Goal: Transaction & Acquisition: Purchase product/service

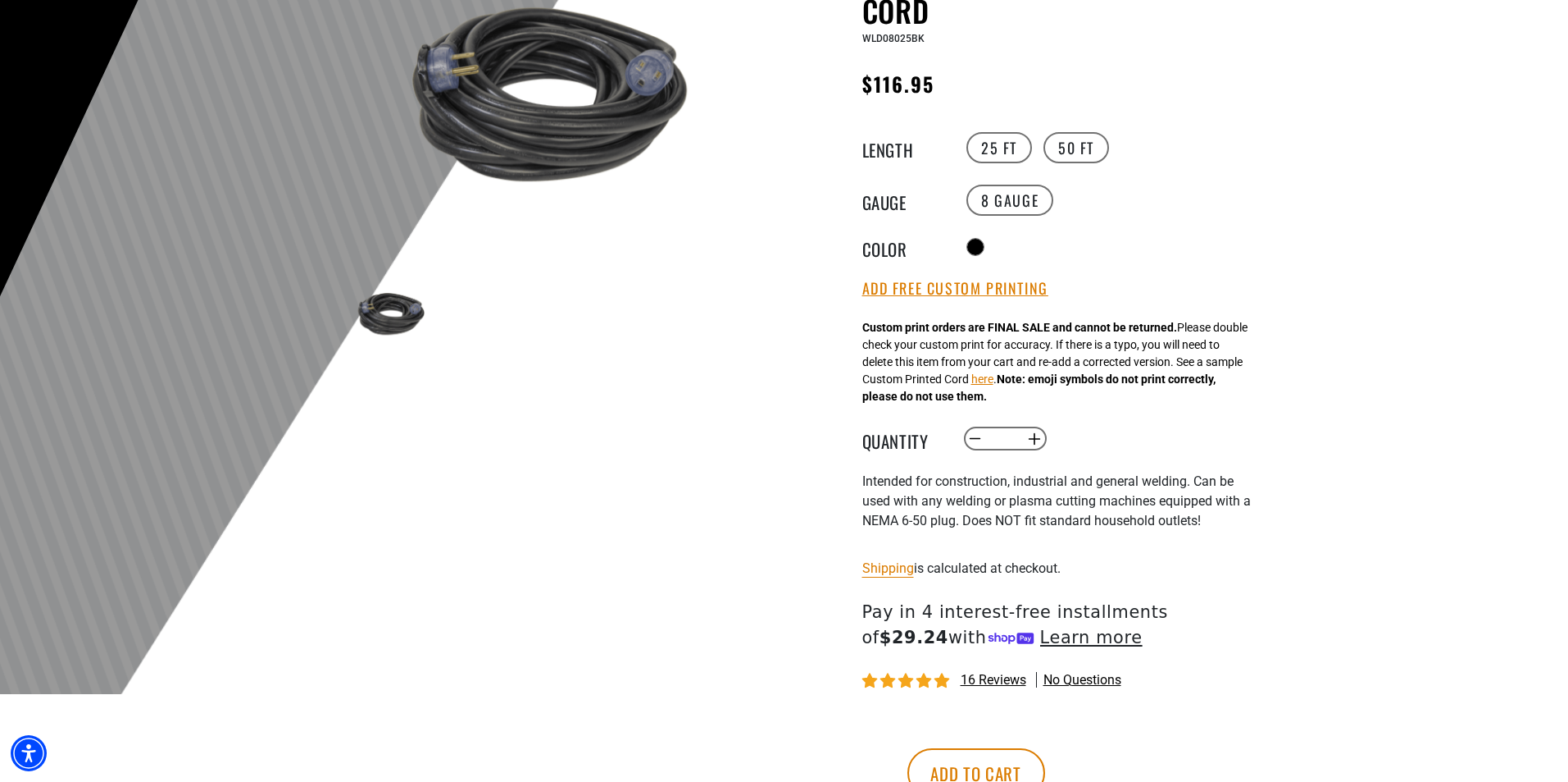
scroll to position [328, 0]
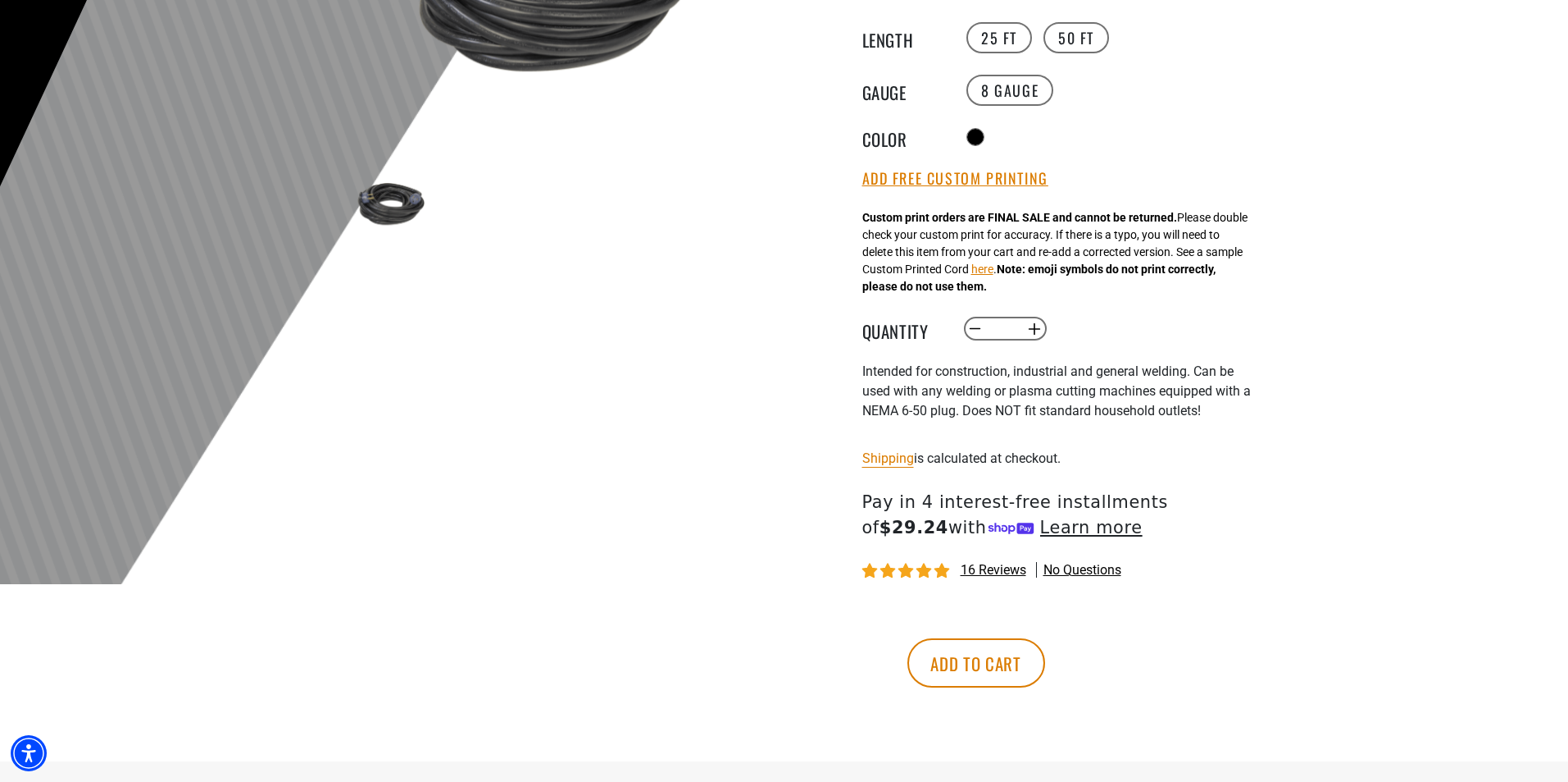
click at [1003, 568] on span "16 reviews" at bounding box center [994, 569] width 66 height 16
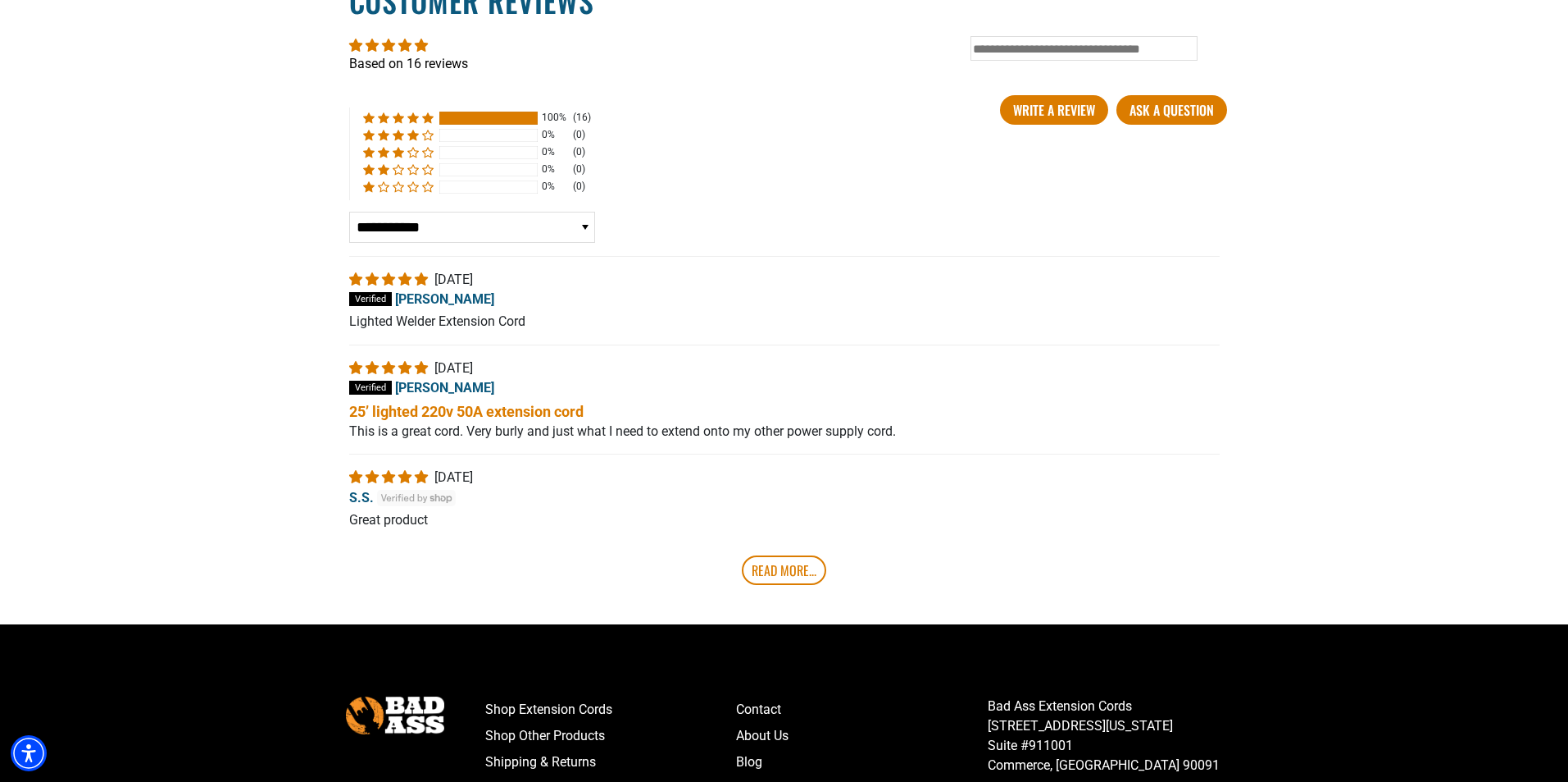
scroll to position [2893, 0]
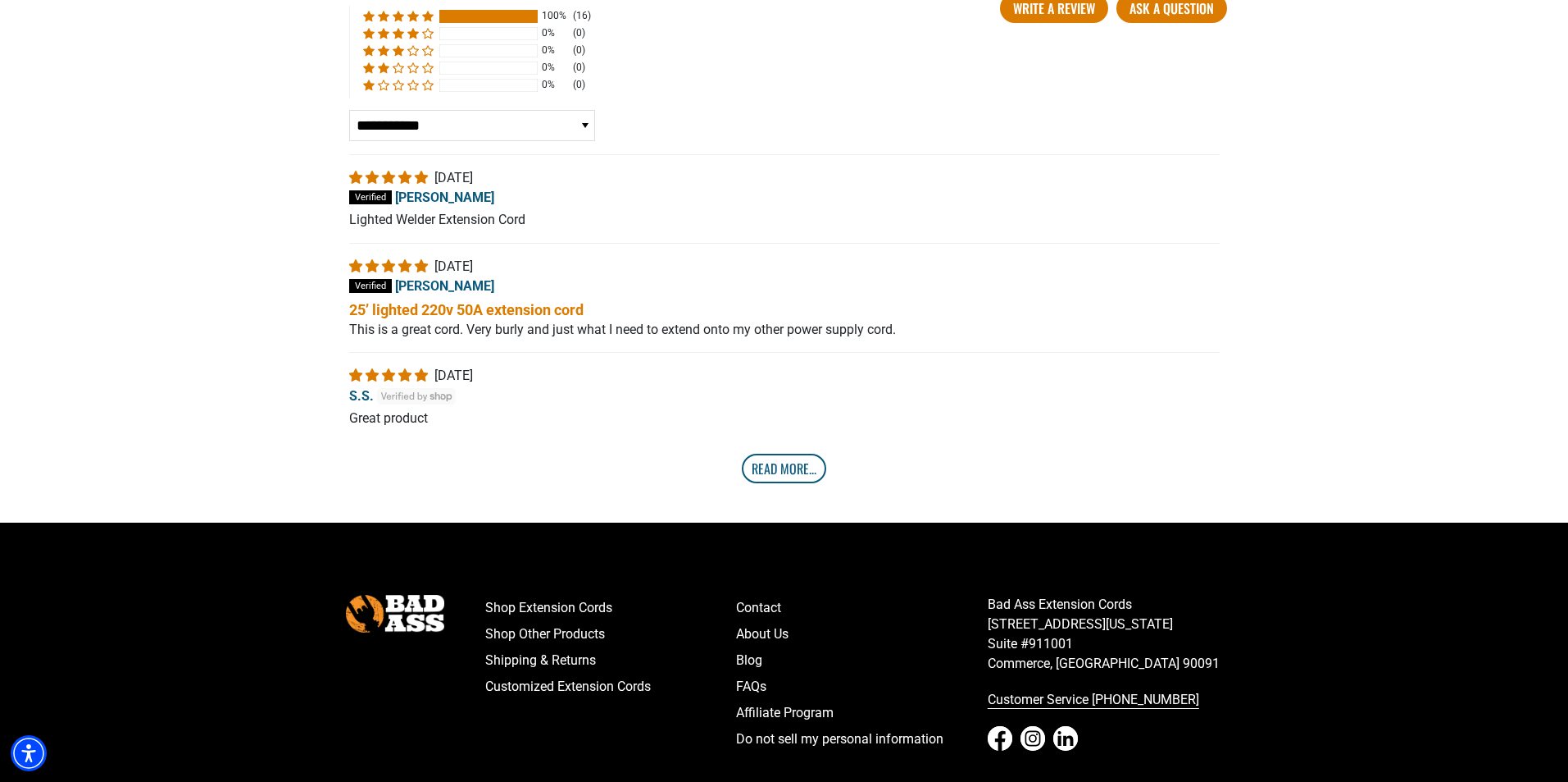
click at [763, 467] on link "Read More..." at bounding box center [784, 468] width 84 height 29
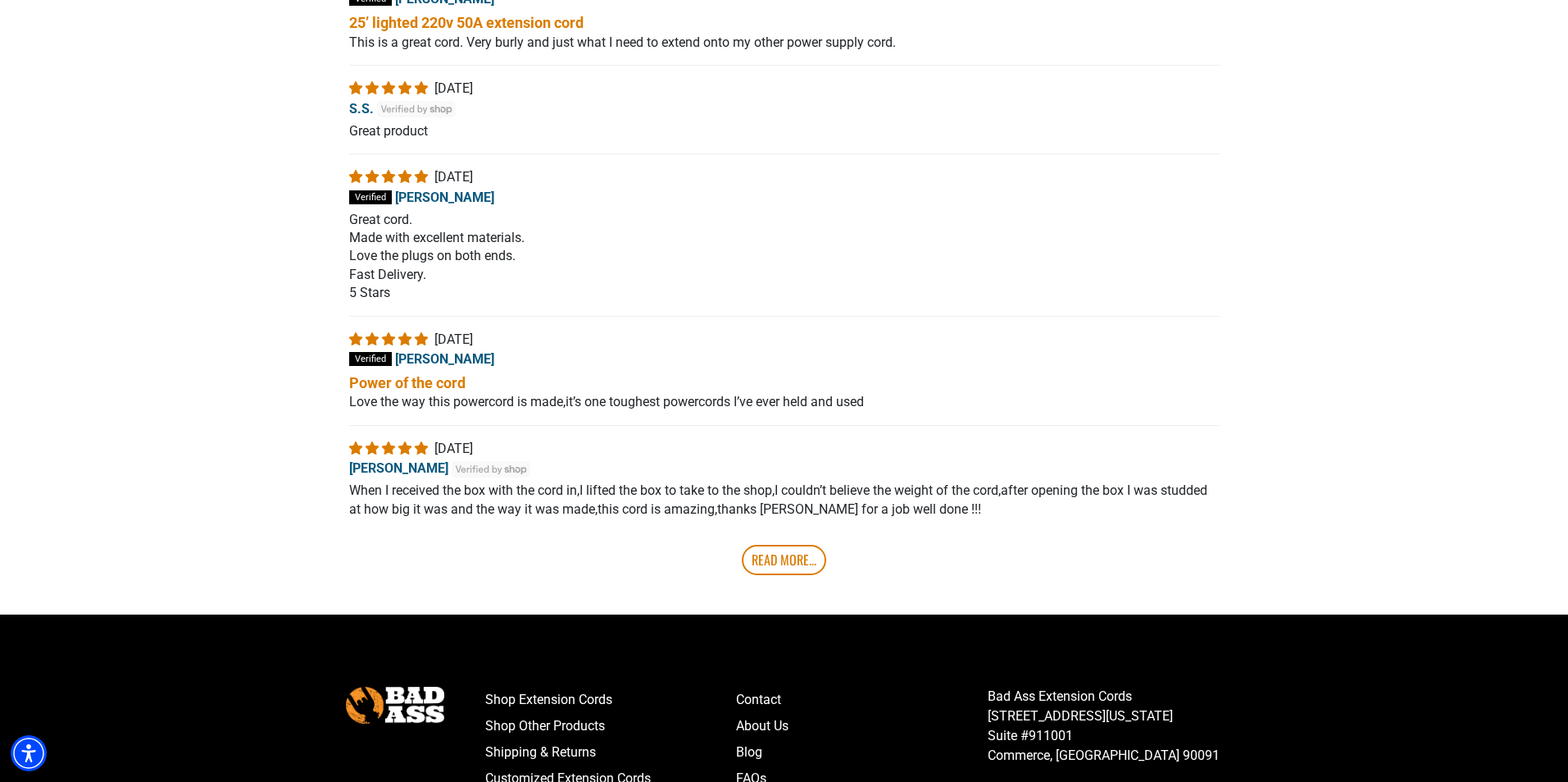
scroll to position [3220, 0]
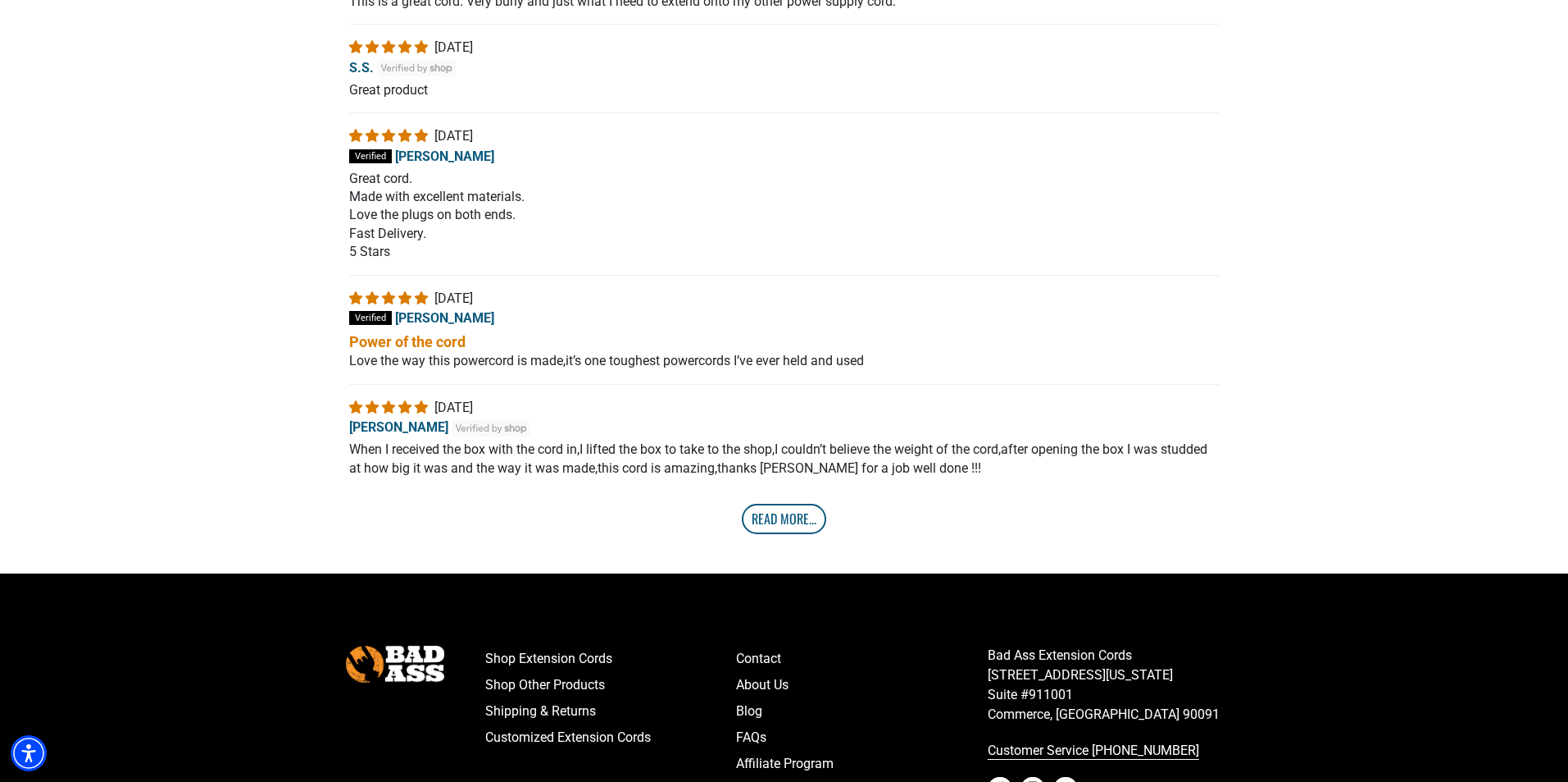
click at [789, 514] on link "Read More..." at bounding box center [784, 519] width 84 height 29
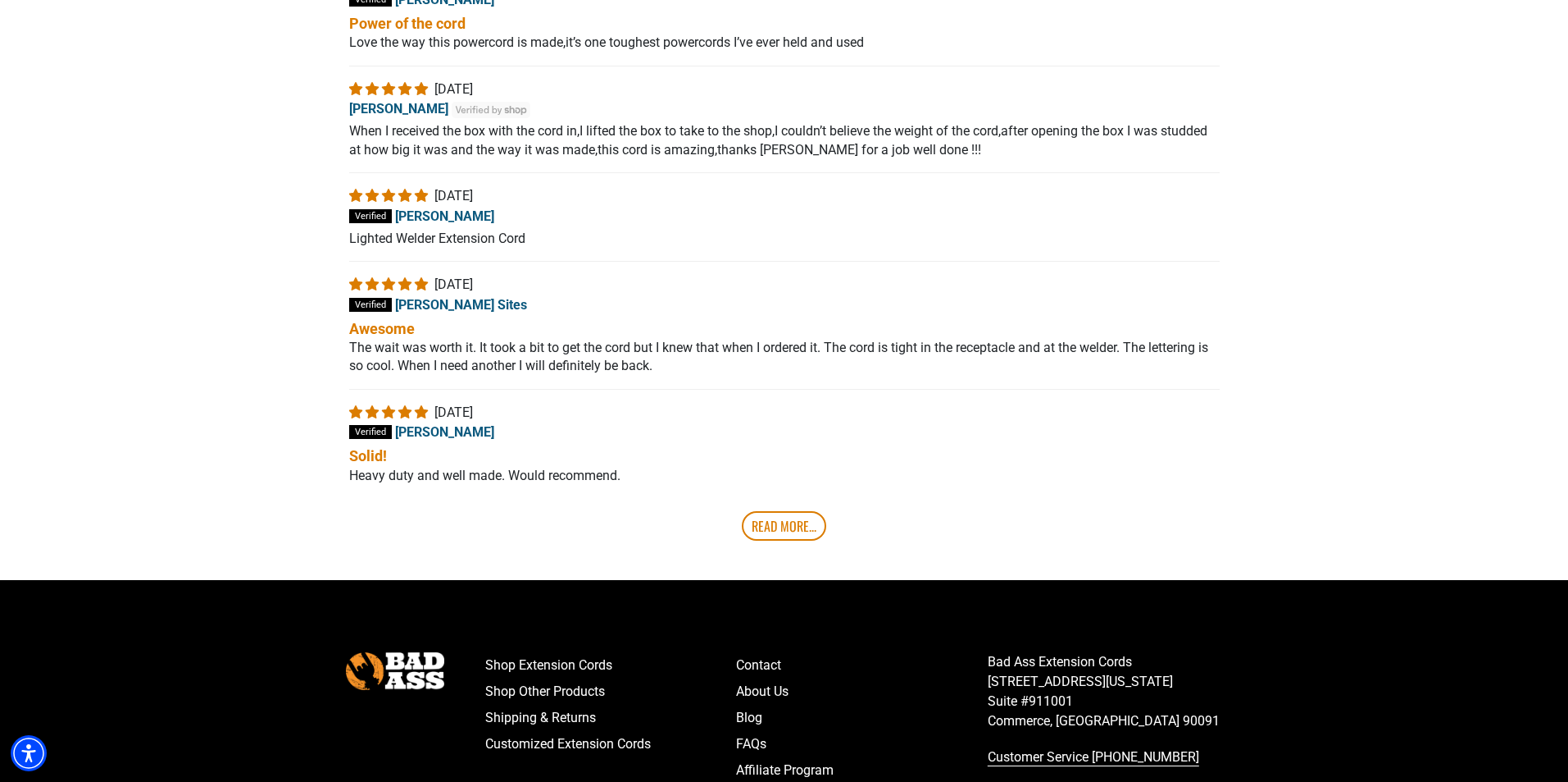
scroll to position [3712, 0]
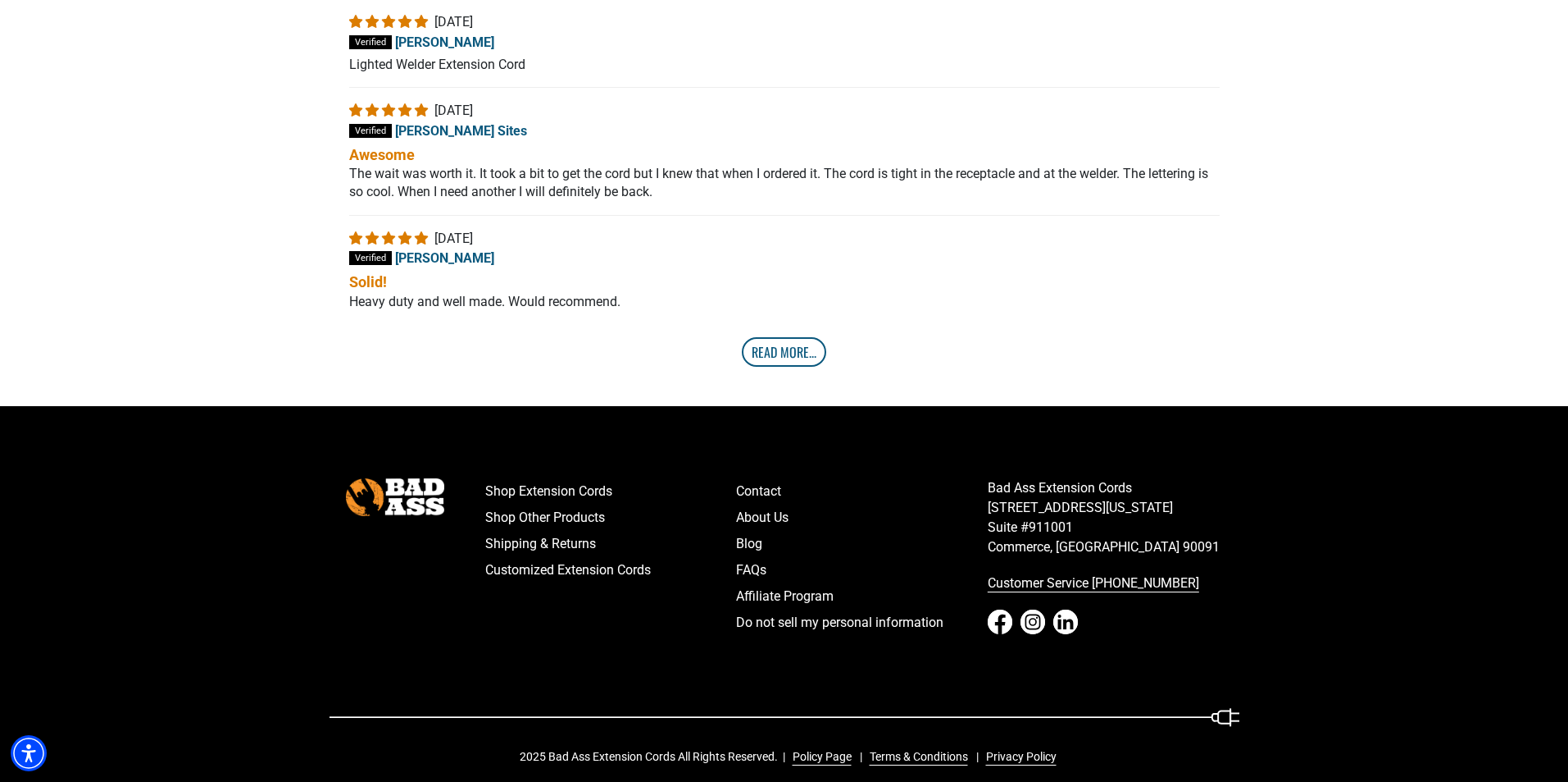
click at [777, 352] on link "Read More..." at bounding box center [784, 352] width 84 height 29
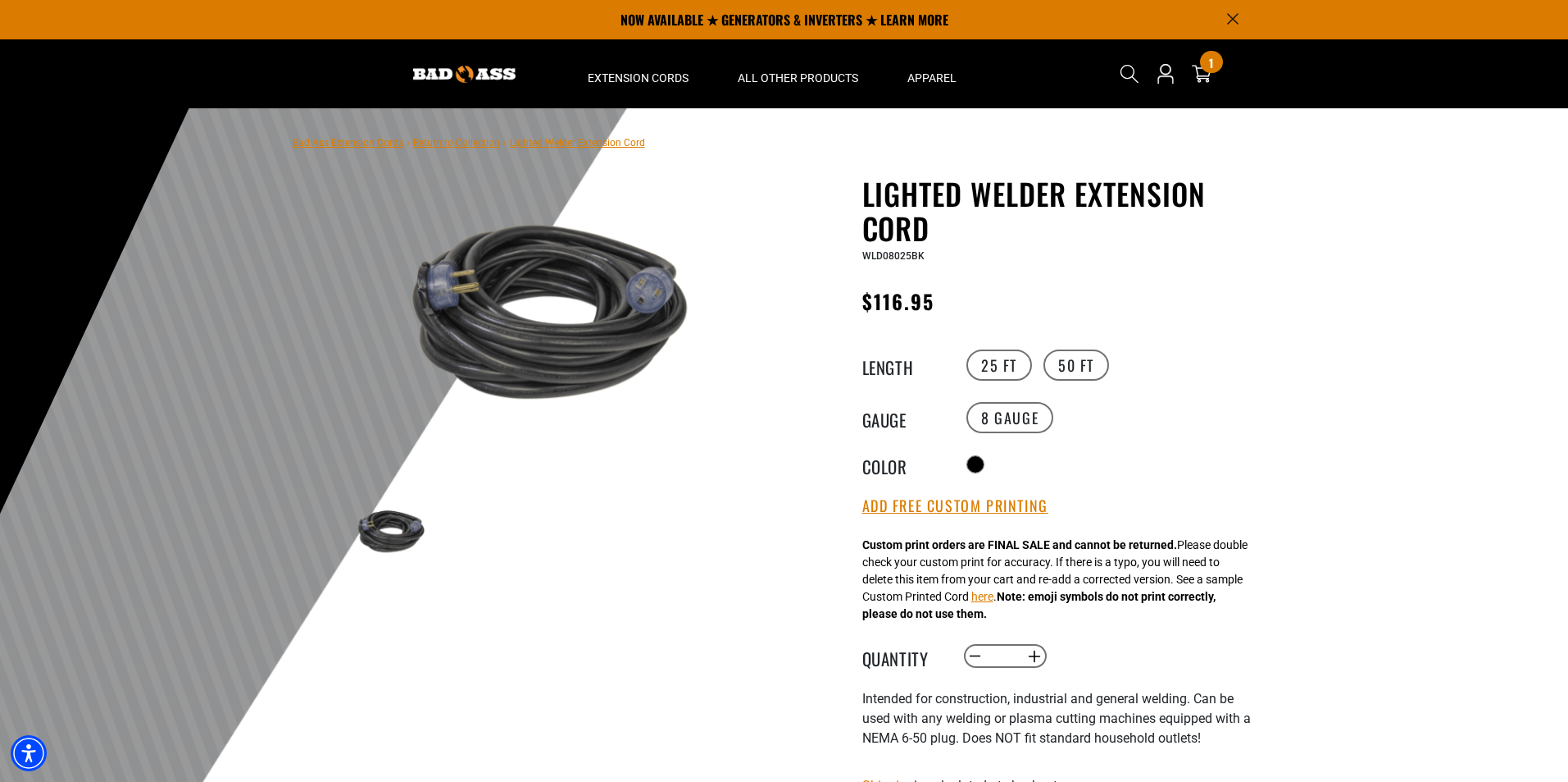
scroll to position [0, 0]
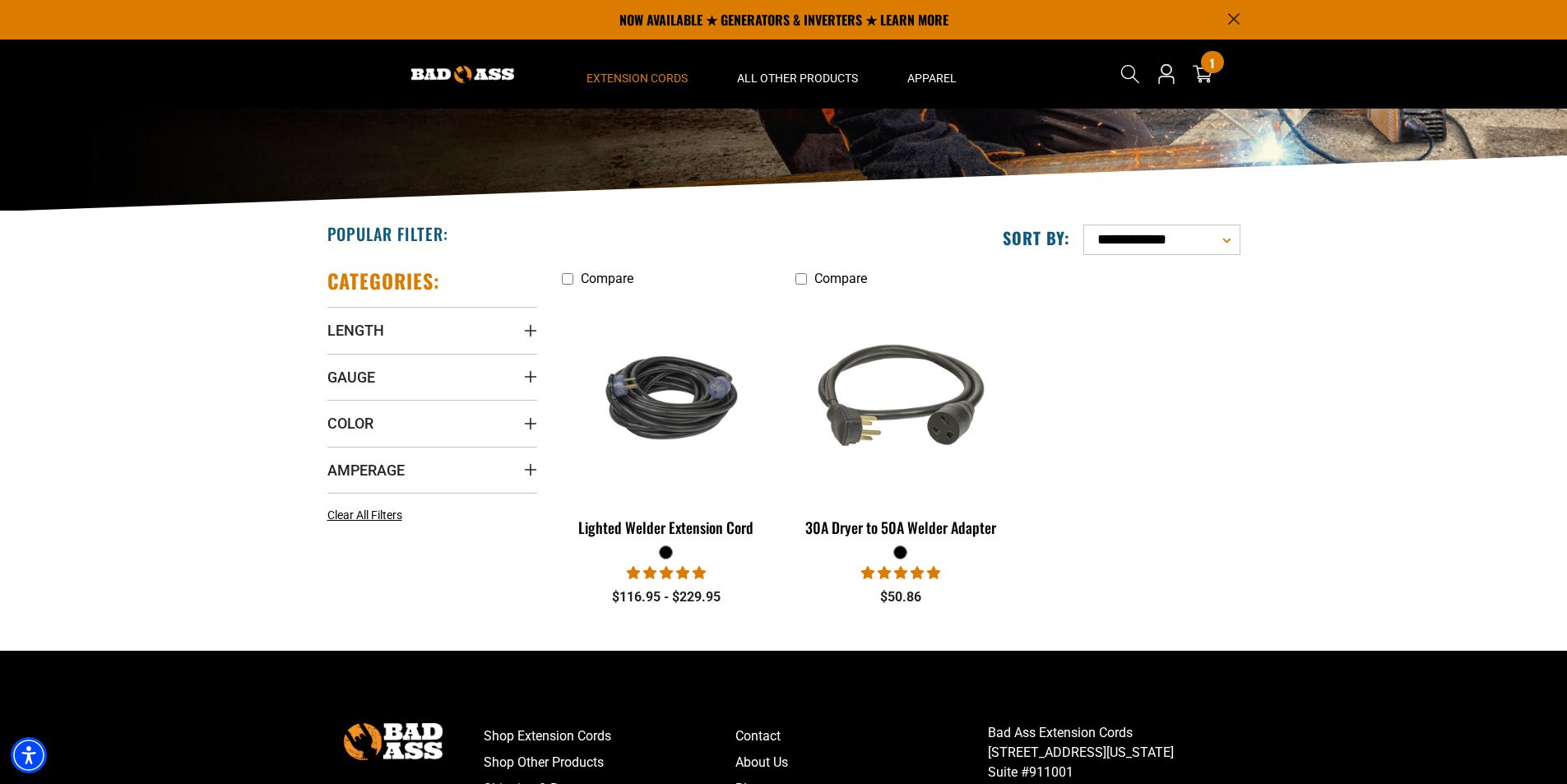
scroll to position [136, 0]
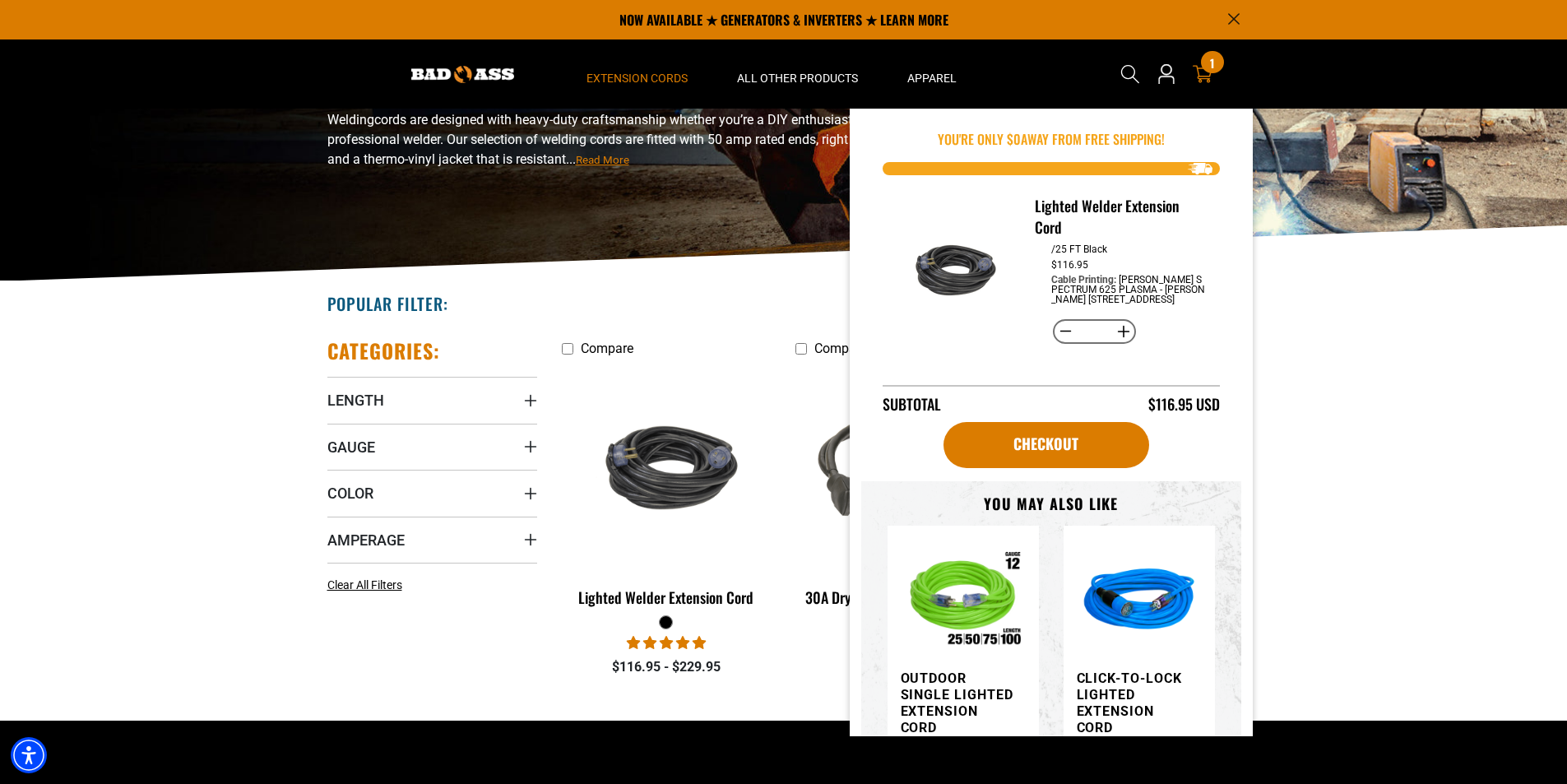
click at [1200, 69] on icon at bounding box center [1203, 74] width 20 height 20
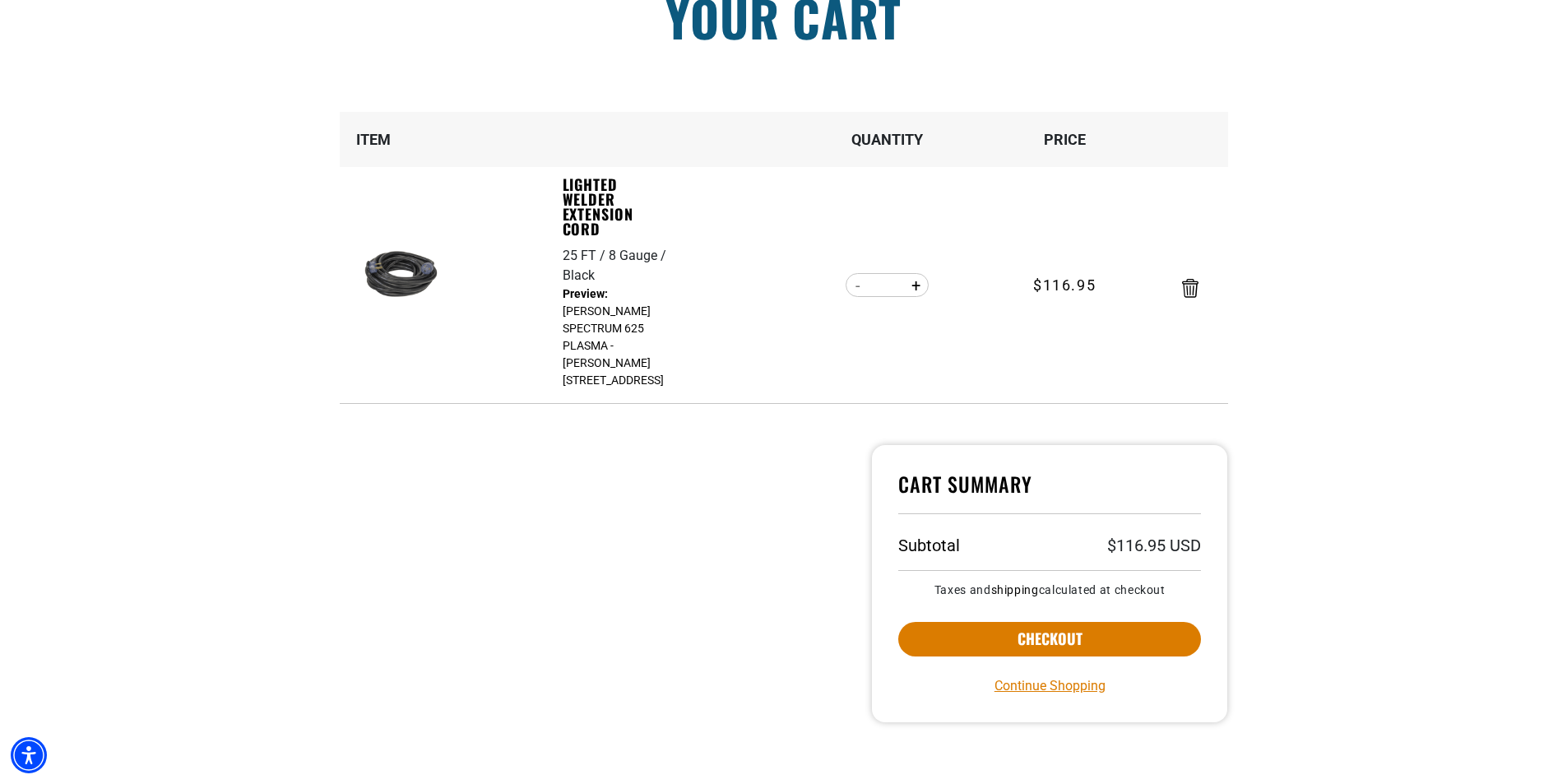
scroll to position [247, 0]
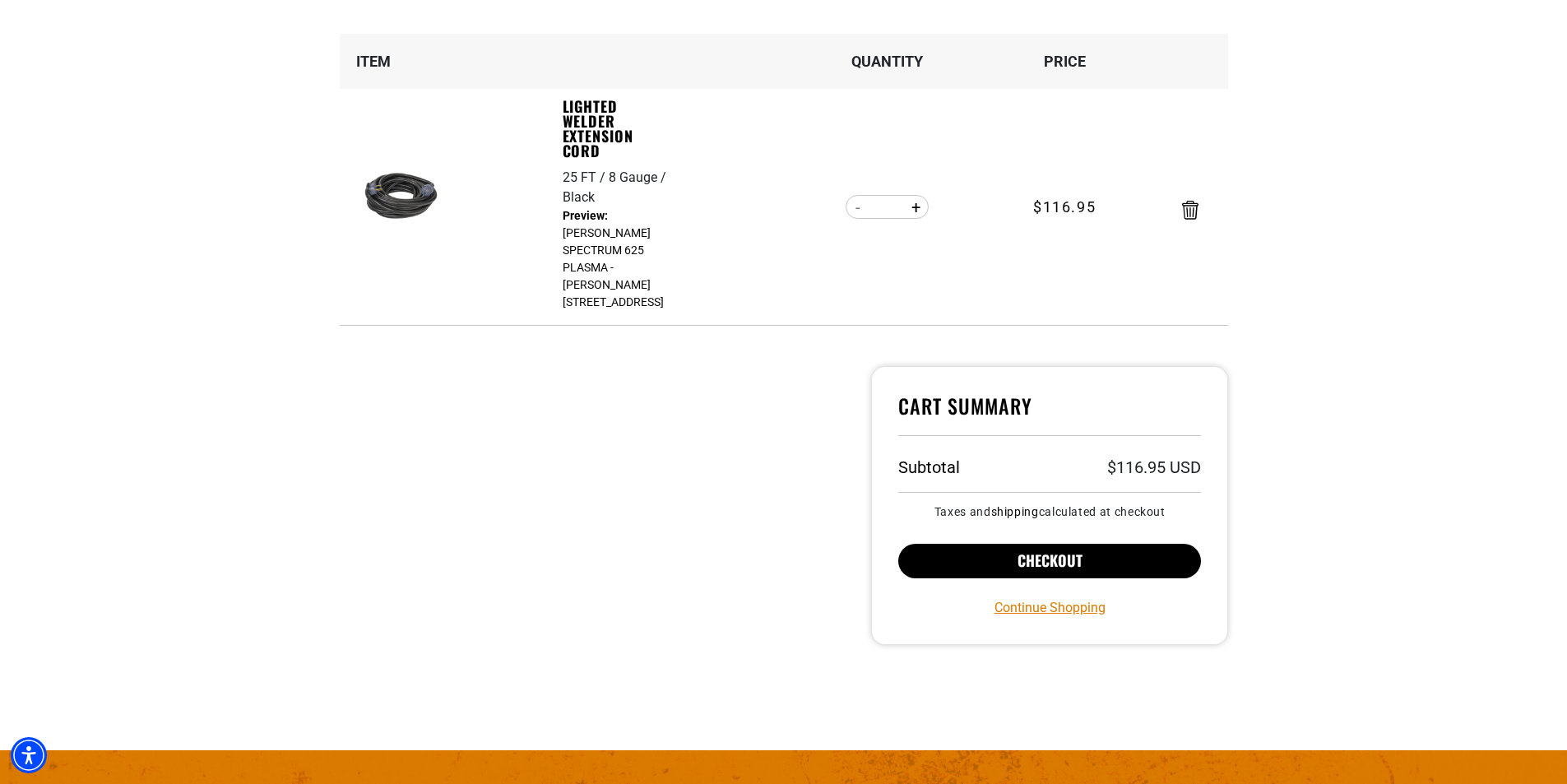
click at [1053, 546] on button "Checkout" at bounding box center [1050, 561] width 304 height 35
